Goal: Learn about a topic: Learn about a topic

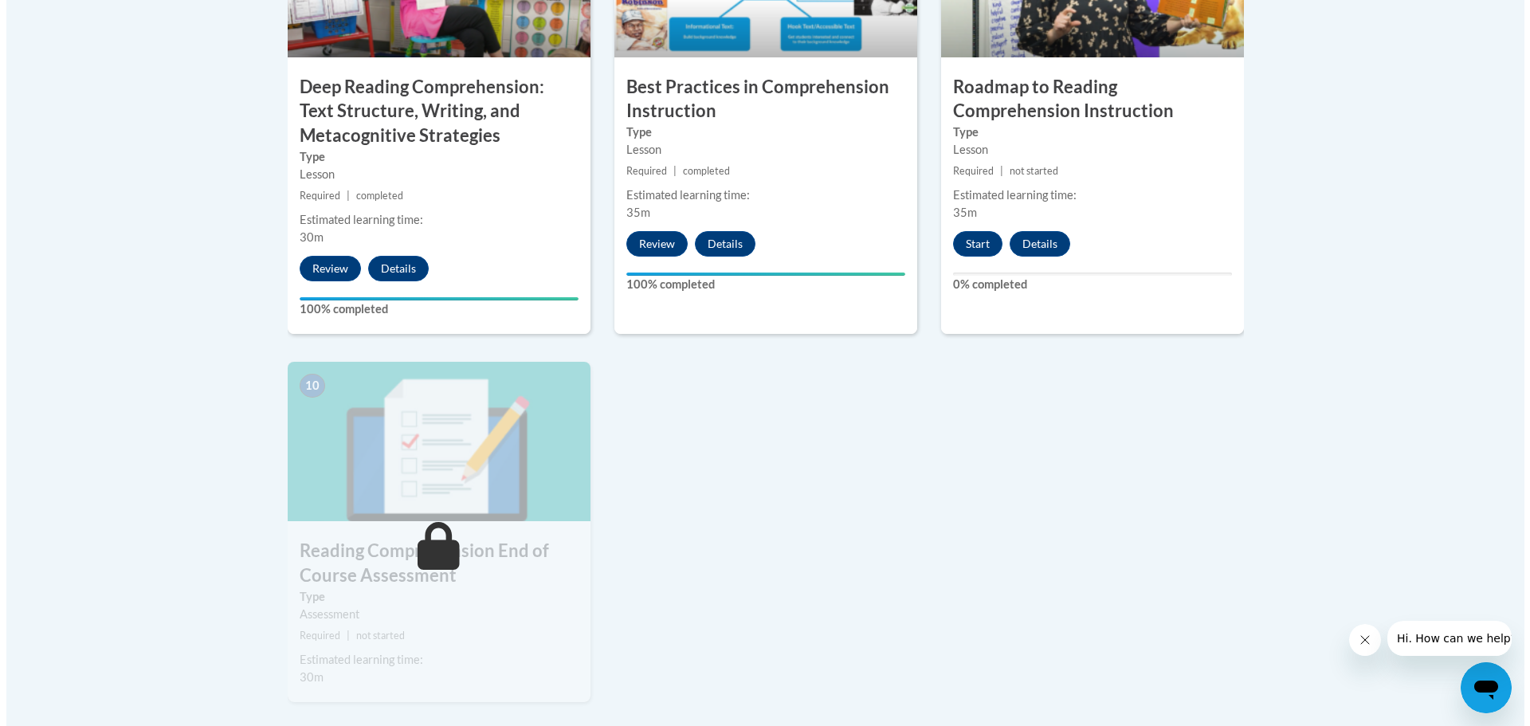
scroll to position [1514, 0]
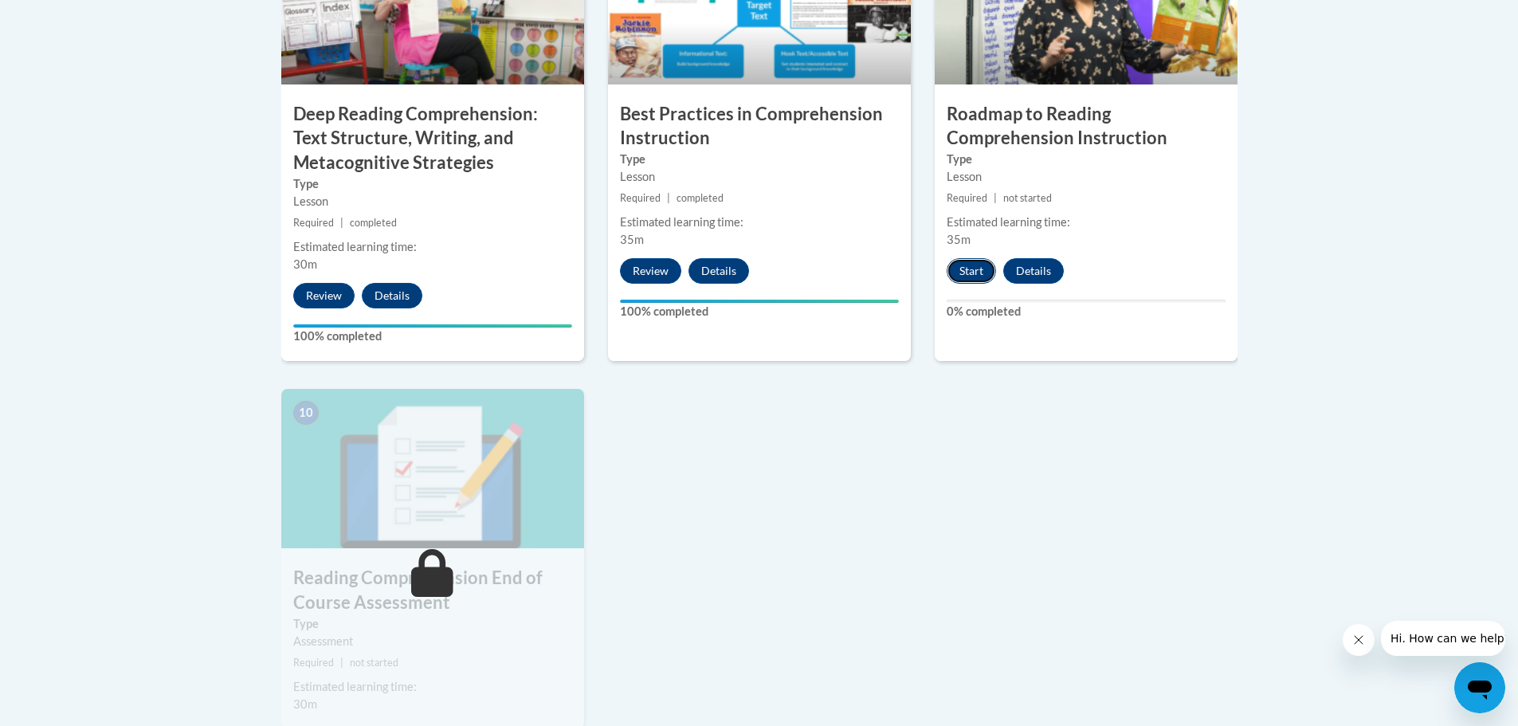
click at [963, 273] on button "Start" at bounding box center [970, 270] width 49 height 25
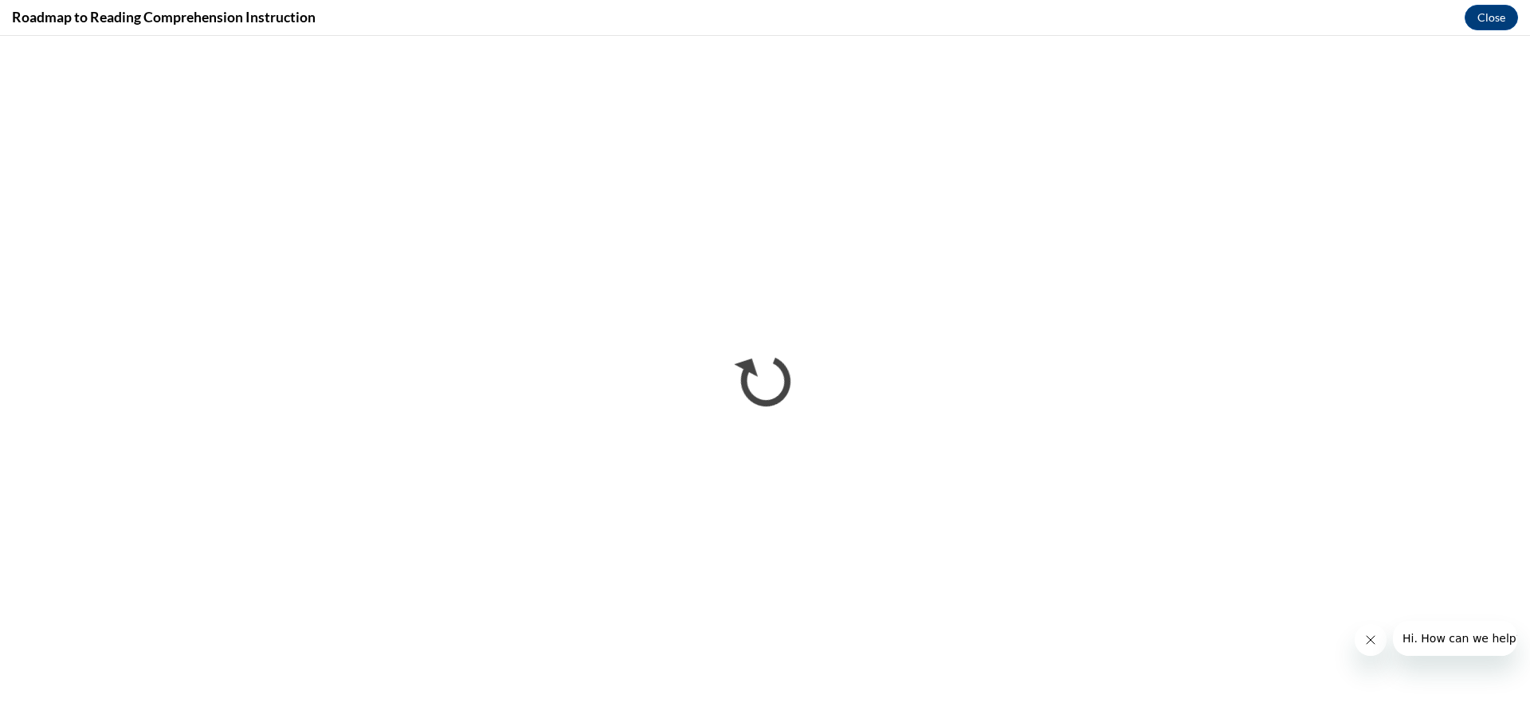
scroll to position [0, 0]
